Goal: Information Seeking & Learning: Check status

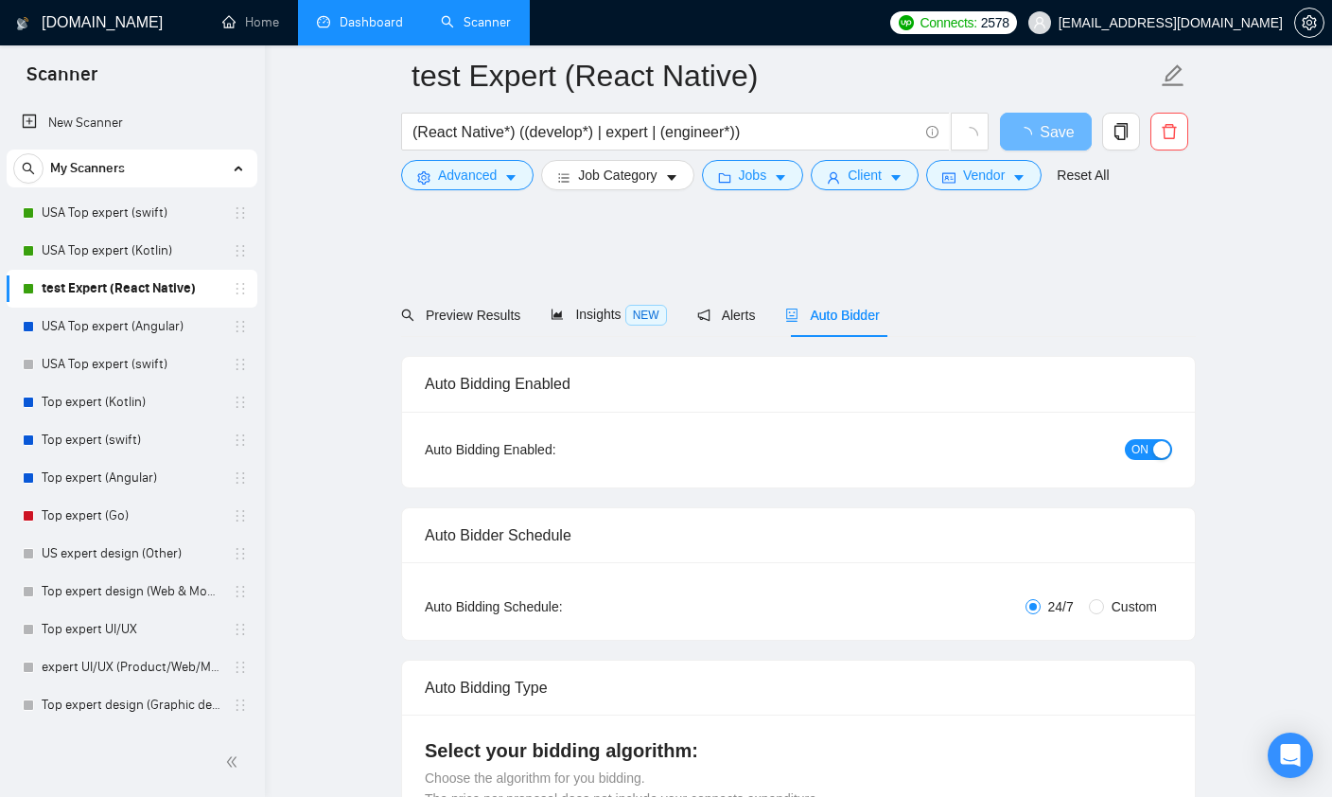
scroll to position [121, 0]
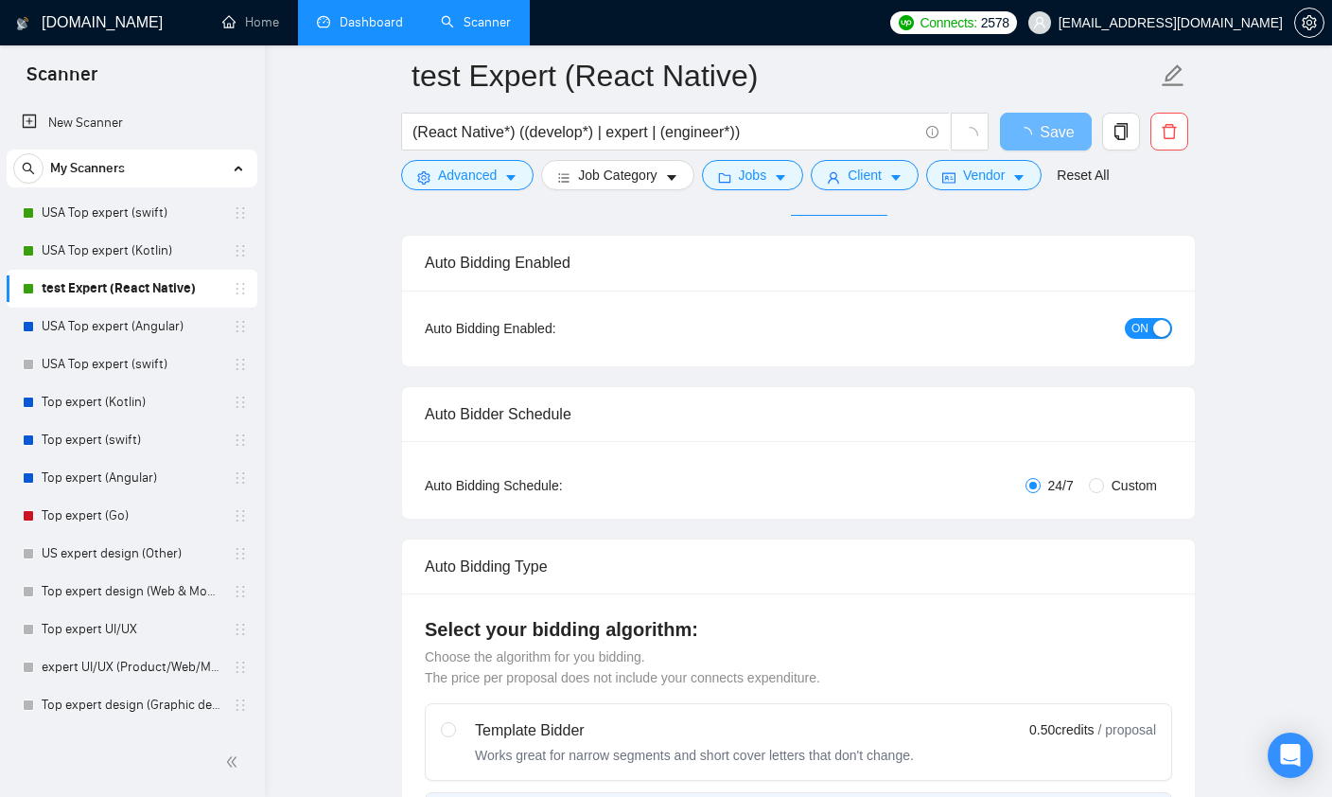
click at [355, 24] on link "Dashboard" at bounding box center [360, 22] width 86 height 16
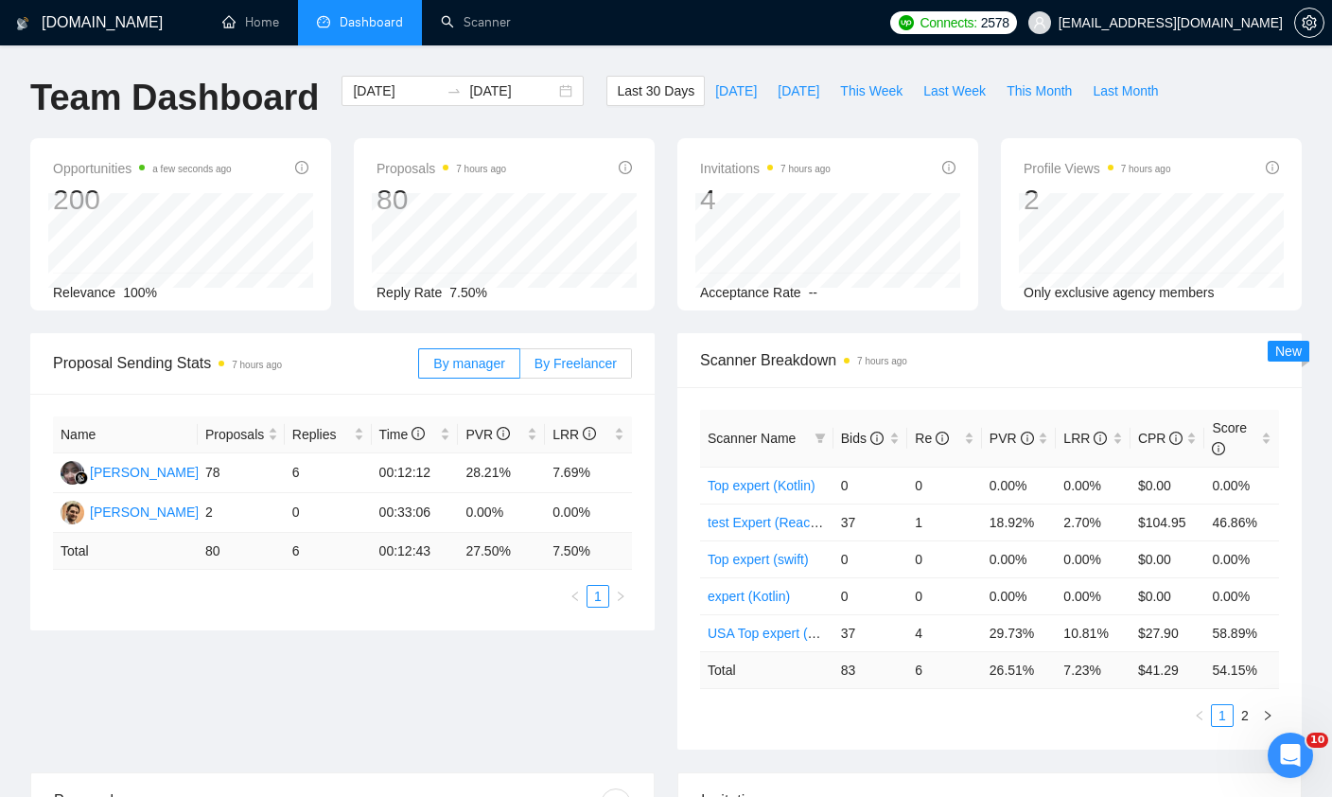
click at [572, 371] on label "By Freelancer" at bounding box center [576, 363] width 112 height 30
click at [520, 368] on input "By Freelancer" at bounding box center [520, 368] width 0 height 0
click at [733, 99] on span "[DATE]" at bounding box center [736, 90] width 42 height 21
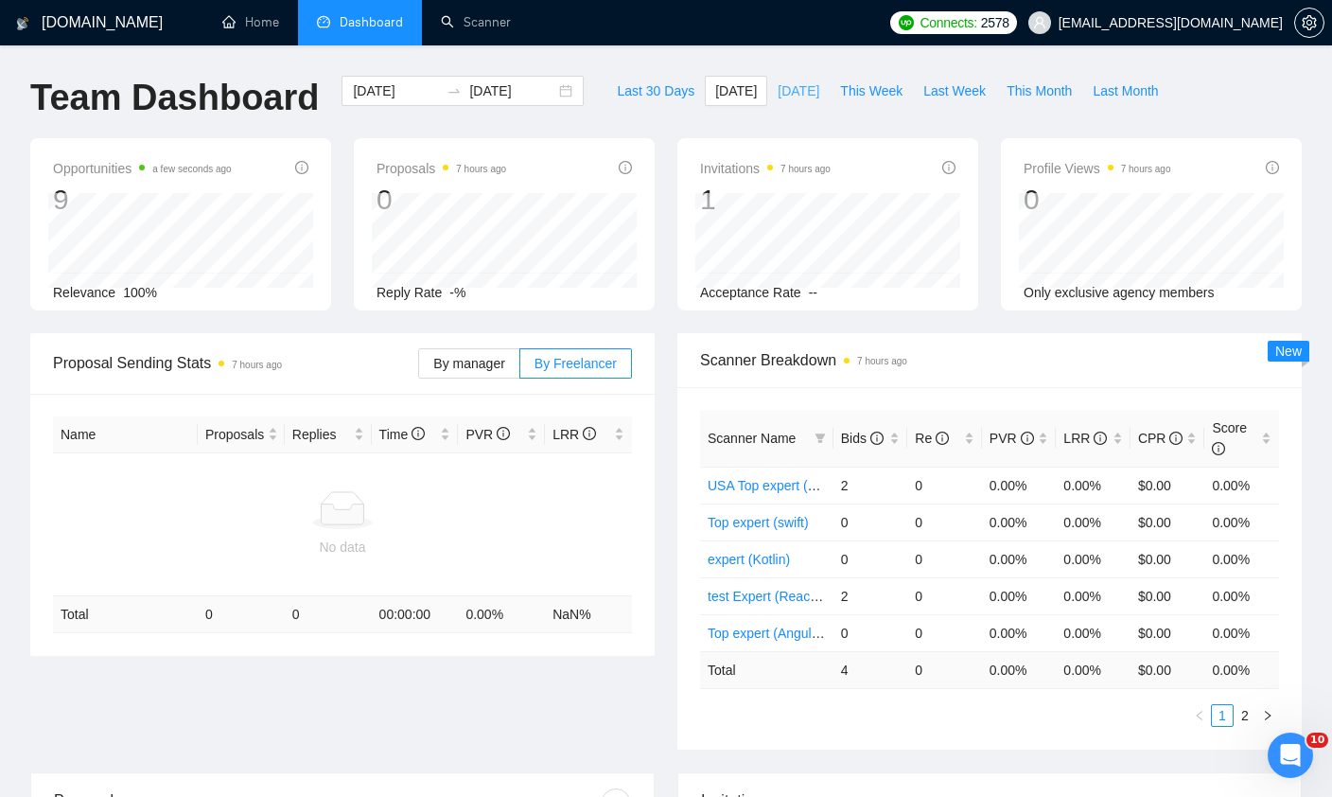
click at [784, 94] on span "[DATE]" at bounding box center [799, 90] width 42 height 21
type input "[DATE]"
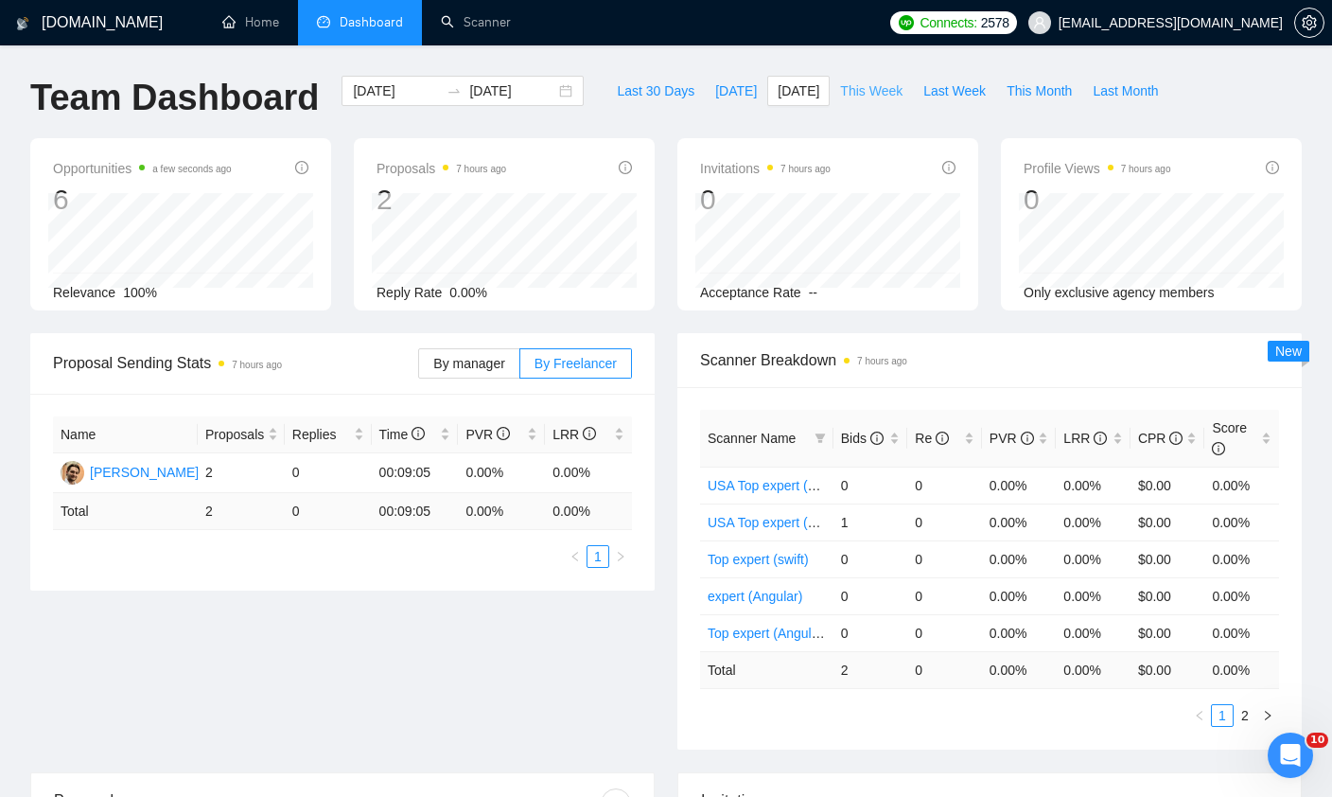
click at [855, 95] on span "This Week" at bounding box center [871, 90] width 62 height 21
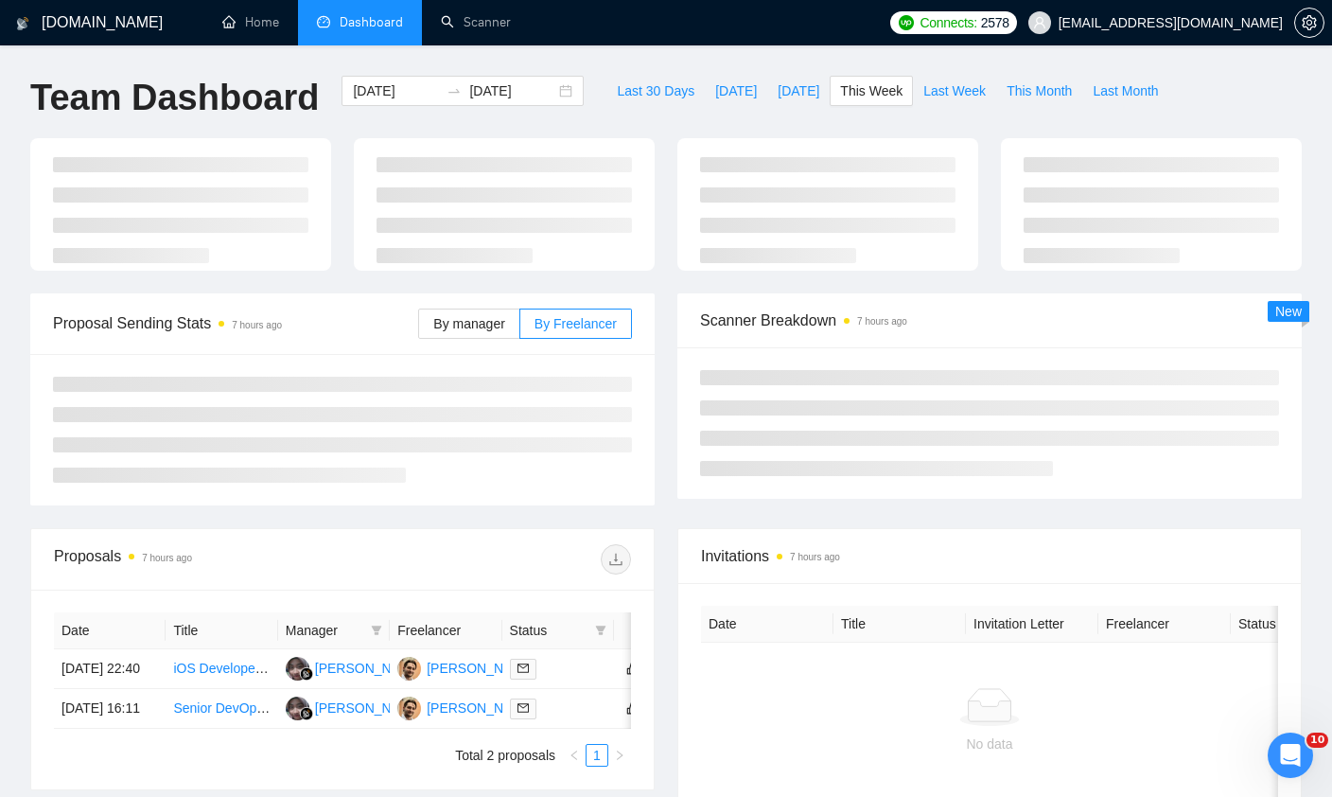
type input "[DATE]"
